Goal: Information Seeking & Learning: Learn about a topic

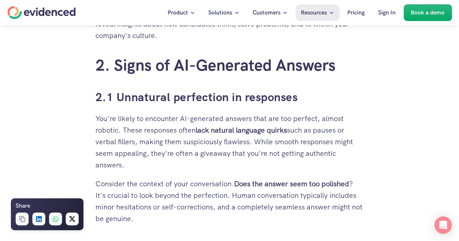
scroll to position [798, 0]
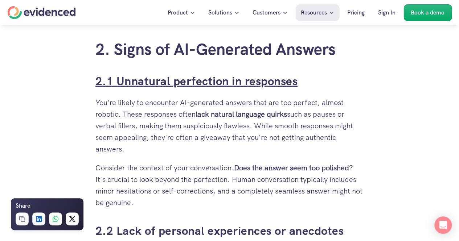
drag, startPoint x: 313, startPoint y: 80, endPoint x: 118, endPoint y: 79, distance: 195.0
click at [118, 79] on h3 "2.1 Unnatural perfection in responses" at bounding box center [229, 81] width 268 height 16
copy link "Unnatural perfection in responses"
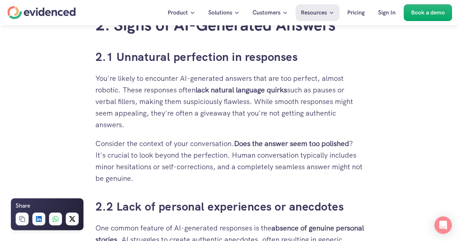
scroll to position [834, 0]
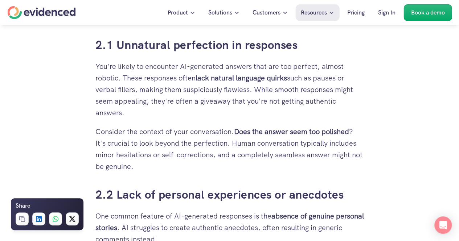
drag, startPoint x: 294, startPoint y: 79, endPoint x: 251, endPoint y: 92, distance: 45.8
click at [251, 92] on p "You're likely to encounter AI-generated answers that are too perfect, almost ro…" at bounding box center [229, 90] width 268 height 58
copy p "such as pauses or verbal fillers, making them suspiciously flawless"
drag, startPoint x: 233, startPoint y: 144, endPoint x: 347, endPoint y: 164, distance: 115.3
click at [347, 164] on p "Consider the context of your conversation. Does the answer seem too polished ? …" at bounding box center [229, 149] width 268 height 46
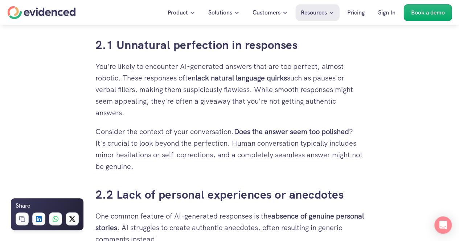
copy p "Human conversation typically includes minor hesitations or self-corrections, an…"
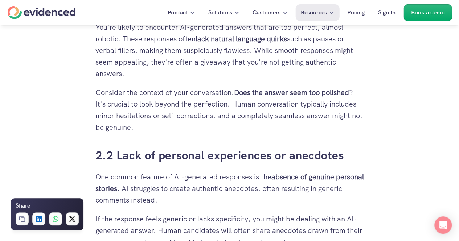
scroll to position [943, 0]
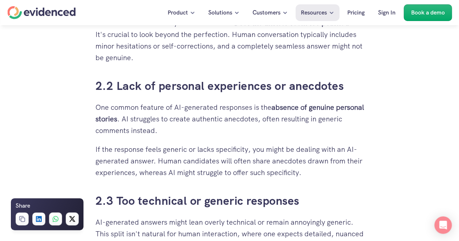
drag, startPoint x: 276, startPoint y: 107, endPoint x: 215, endPoint y: 134, distance: 67.4
click at [143, 121] on strong "absence of genuine personal stories" at bounding box center [230, 113] width 270 height 21
drag, startPoint x: 252, startPoint y: 135, endPoint x: 273, endPoint y: 113, distance: 30.5
click at [252, 134] on p "One common feature of AI-generated responses is the absence of genuine personal…" at bounding box center [229, 119] width 268 height 35
drag, startPoint x: 274, startPoint y: 107, endPoint x: 343, endPoint y: 109, distance: 68.9
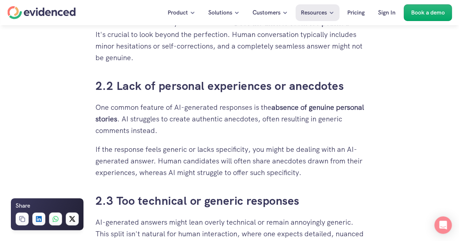
click at [343, 109] on p "One common feature of AI-generated responses is the absence of genuine personal…" at bounding box center [229, 119] width 268 height 35
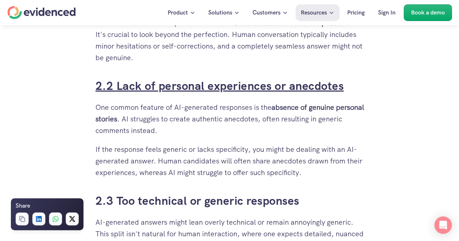
click at [271, 84] on link "2.2 Lack of personal experiences or anecdotes" at bounding box center [219, 85] width 248 height 15
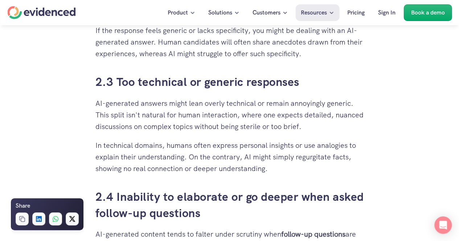
scroll to position [1071, 0]
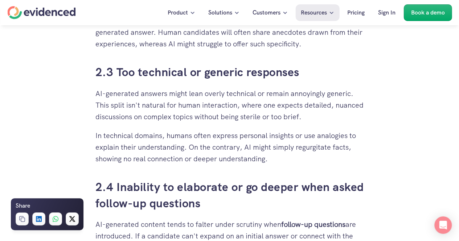
click at [271, 162] on p "In technical domains, humans often express personal insights or use analogies t…" at bounding box center [229, 147] width 268 height 35
click at [266, 158] on p "In technical domains, humans often express personal insights or use analogies t…" at bounding box center [229, 147] width 268 height 35
click at [196, 146] on p "In technical domains, humans often express personal insights or use analogies t…" at bounding box center [229, 147] width 268 height 35
drag, startPoint x: 305, startPoint y: 148, endPoint x: 328, endPoint y: 158, distance: 24.7
click at [328, 158] on p "In technical domains, humans often express personal insights or use analogies t…" at bounding box center [229, 147] width 268 height 35
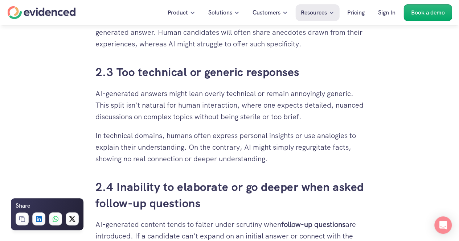
copy p "gurgitate facts, showing no real connection or deeper understanding."
drag, startPoint x: 217, startPoint y: 136, endPoint x: 302, endPoint y: 138, distance: 84.9
click at [302, 138] on p "In technical domains, humans often express personal insights or use analogies t…" at bounding box center [229, 147] width 268 height 35
click at [283, 137] on p "In technical domains, humans often express personal insights or use analogies t…" at bounding box center [229, 147] width 268 height 35
drag, startPoint x: 214, startPoint y: 134, endPoint x: 186, endPoint y: 151, distance: 33.0
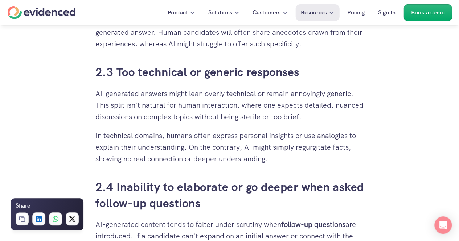
click at [186, 151] on p "In technical domains, humans often express personal insights or use analogies t…" at bounding box center [229, 147] width 268 height 35
copy p "express personal insights or use analogies to explain their understanding"
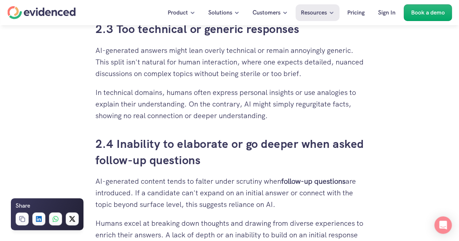
scroll to position [1180, 0]
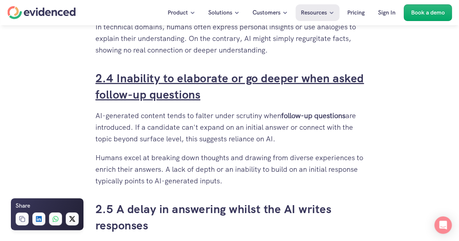
drag, startPoint x: 170, startPoint y: 98, endPoint x: 117, endPoint y: 79, distance: 56.9
click at [117, 79] on h3 "2.4 Inability to elaborate or go deeper when asked follow-up questions" at bounding box center [229, 86] width 268 height 33
copy link "Inability to elaborate or go deeper when asked follow-up questions"
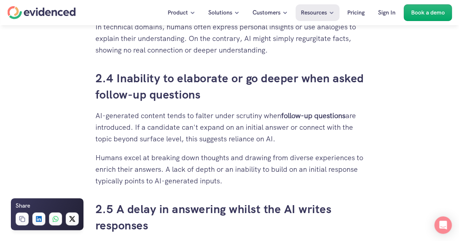
drag, startPoint x: 135, startPoint y: 127, endPoint x: 186, endPoint y: 134, distance: 51.6
click at [186, 134] on p "AI-generated content tends to falter under scrutiny when follow-up questions ar…" at bounding box center [229, 127] width 268 height 35
click at [362, 131] on p "AI-generated content tends to falter under scrutiny when follow-up questions ar…" at bounding box center [229, 127] width 268 height 35
drag, startPoint x: 199, startPoint y: 127, endPoint x: 184, endPoint y: 143, distance: 22.6
click at [184, 143] on p "AI-generated content tends to falter under scrutiny when follow-up questions ar…" at bounding box center [229, 127] width 268 height 35
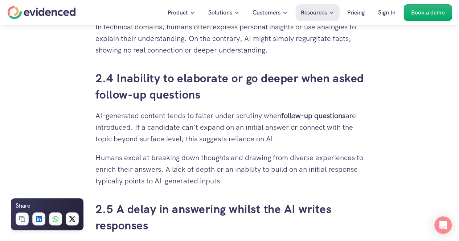
copy p "expand on an initial answer or connect with the topic beyond surface level,"
drag, startPoint x: 126, startPoint y: 159, endPoint x: 255, endPoint y: 184, distance: 131.9
click at [255, 184] on p "Humans excel at breaking down thoughts and drawing from diverse experiences to …" at bounding box center [229, 169] width 268 height 35
drag, startPoint x: 92, startPoint y: 158, endPoint x: 270, endPoint y: 185, distance: 179.6
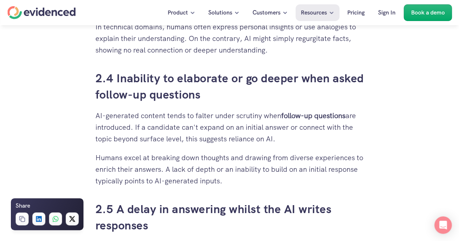
drag, startPoint x: 140, startPoint y: 166, endPoint x: 135, endPoint y: 166, distance: 4.4
copy p "Humans excel at breaking down thoughts and drawing from diverse experiences to …"
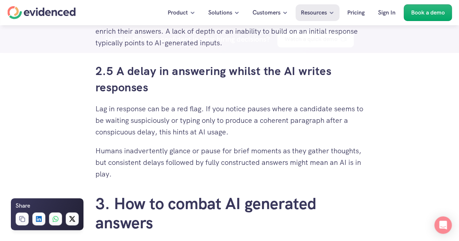
scroll to position [1325, 0]
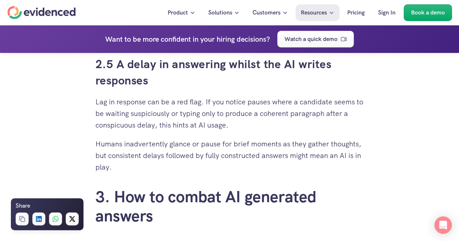
click at [191, 85] on h3 "2.5 A delay in answering whilst the AI writes responses" at bounding box center [229, 72] width 268 height 33
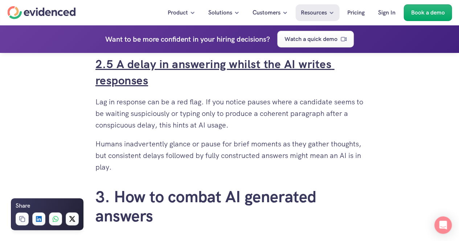
drag, startPoint x: 157, startPoint y: 81, endPoint x: 117, endPoint y: 69, distance: 42.0
click at [117, 69] on h3 "2.5 A delay in answering whilst the AI writes responses" at bounding box center [229, 72] width 268 height 33
copy link "A delay in answering whilst the AI writes responses"
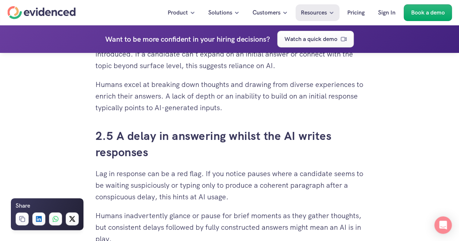
scroll to position [1289, 0]
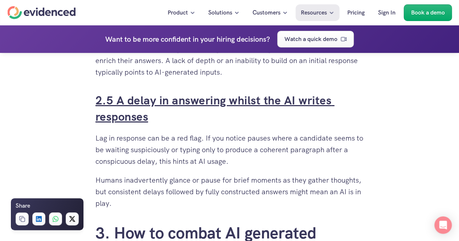
copy link "A delay in answering whilst the AI writes responses"
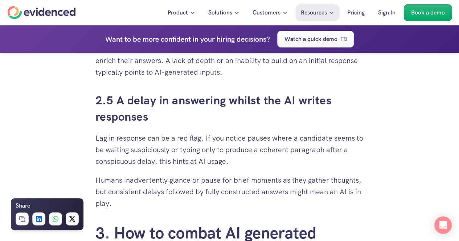
click at [167, 124] on h3 "2.5 A delay in answering whilst the AI writes responses" at bounding box center [229, 108] width 268 height 33
drag, startPoint x: 96, startPoint y: 140, endPoint x: 162, endPoint y: 136, distance: 66.1
click at [162, 136] on p "Lag in response can be a red flag. If you notice pauses where a candidate seems…" at bounding box center [229, 149] width 268 height 35
click at [226, 150] on p "Lag in response can be a red flag. If you notice pauses where a candidate seems…" at bounding box center [229, 149] width 268 height 35
